Goal: Information Seeking & Learning: Learn about a topic

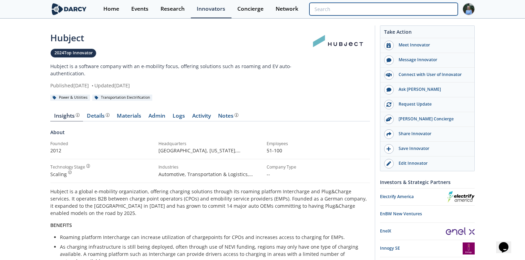
click at [428, 10] on input "search" at bounding box center [383, 9] width 148 height 13
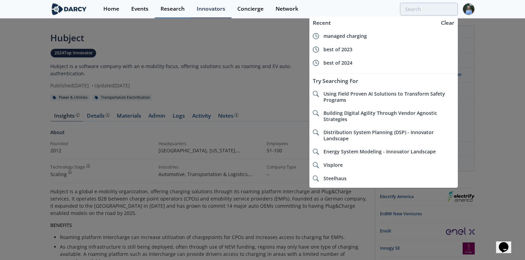
click at [175, 12] on link "Research" at bounding box center [173, 9] width 36 height 18
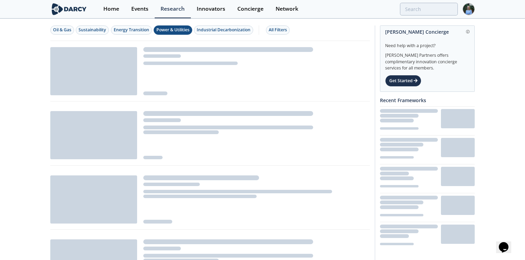
click at [184, 28] on div "Power & Utilities" at bounding box center [172, 30] width 33 height 6
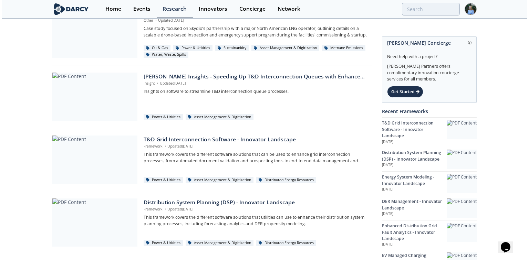
scroll to position [28, 0]
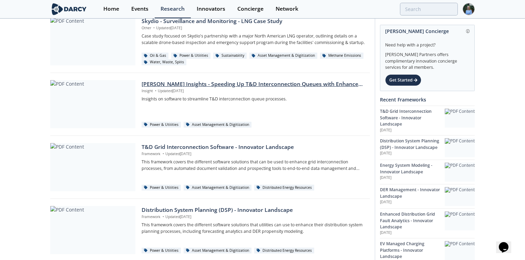
click at [238, 86] on div "[PERSON_NAME] Insights - Speeding Up T&D Interconnection Queues with Enhanced S…" at bounding box center [253, 84] width 223 height 8
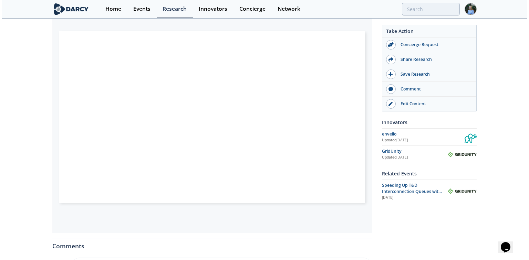
scroll to position [138, 0]
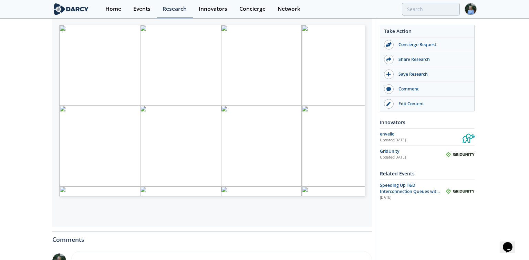
type input "2"
type input "3"
type input "6"
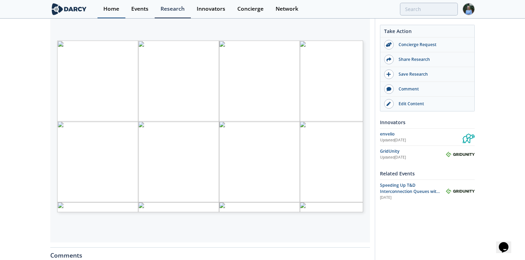
scroll to position [110, 0]
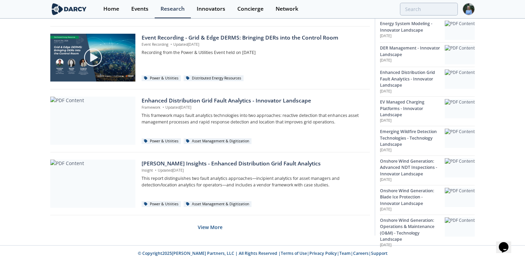
scroll to position [453, 0]
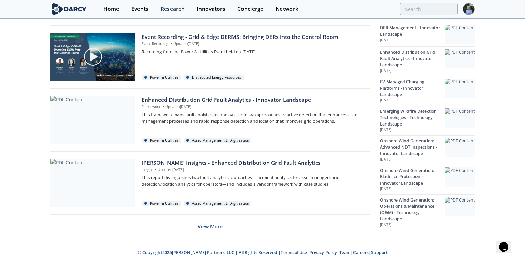
click at [229, 160] on div "Darcy Insights - Enhanced Distribution Grid Fault Analytics" at bounding box center [253, 163] width 223 height 8
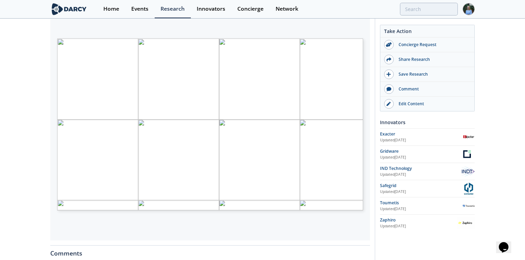
scroll to position [138, 0]
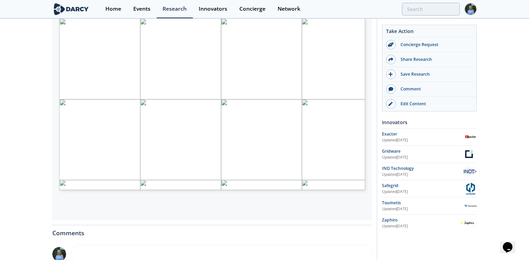
type input "2"
type input "3"
type input "4"
type input "5"
type input "6"
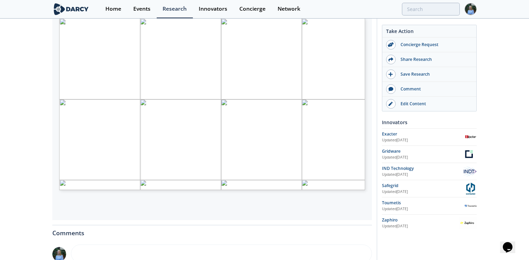
type input "7"
type input "8"
type input "9"
type input "10"
type input "11"
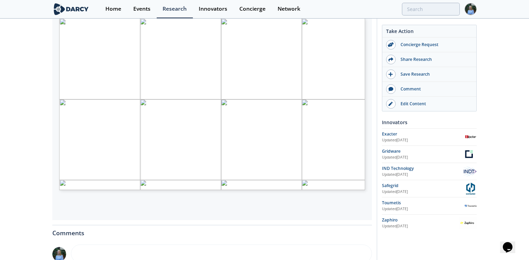
type input "12"
type input "13"
type input "11"
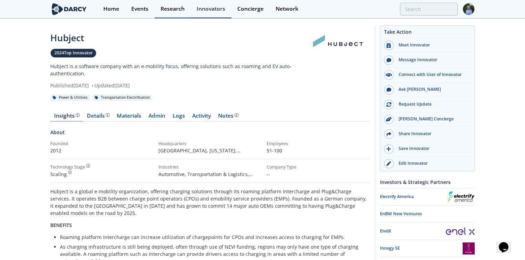
click at [173, 11] on div "Research" at bounding box center [172, 9] width 24 height 6
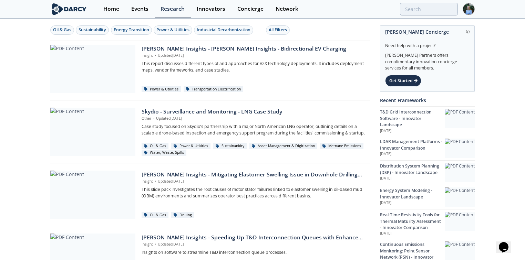
click at [181, 47] on div "[PERSON_NAME] Insights - [PERSON_NAME] Insights - Bidirectional EV Charging" at bounding box center [253, 49] width 223 height 8
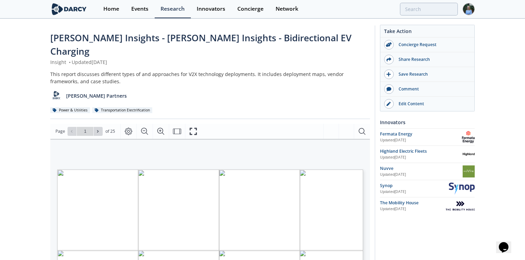
scroll to position [138, 0]
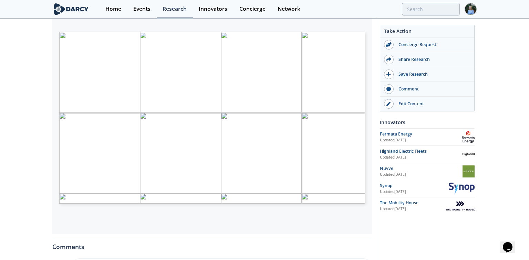
type input "2"
type input "3"
type input "4"
type input "5"
type input "6"
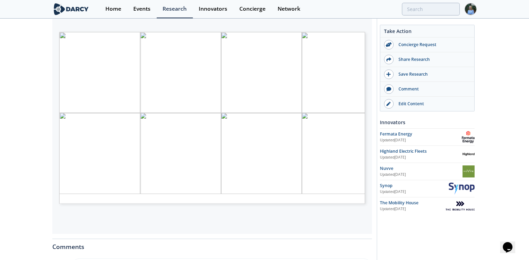
type input "7"
type input "8"
type input "9"
type input "10"
type input "11"
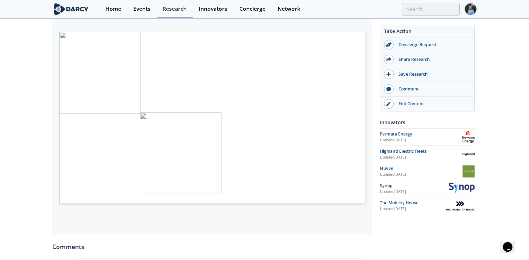
type input "12"
type input "13"
type input "14"
type input "15"
type input "16"
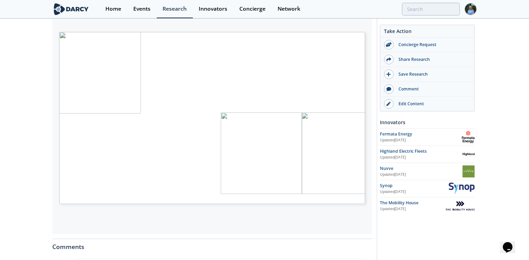
type input "17"
type input "18"
type input "19"
type input "20"
type input "1"
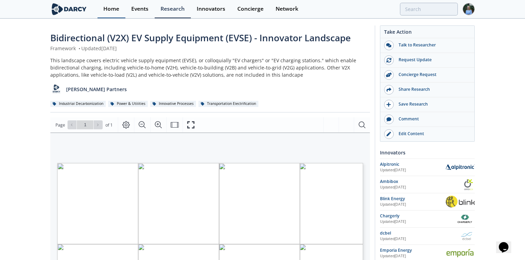
click at [106, 6] on div "Home" at bounding box center [111, 9] width 16 height 6
